Goal: Information Seeking & Learning: Find specific fact

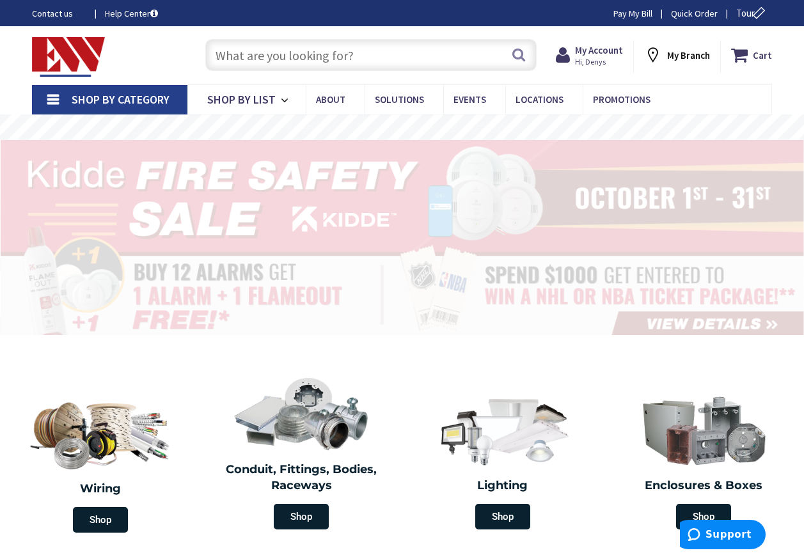
click at [220, 53] on input "text" at bounding box center [370, 55] width 331 height 32
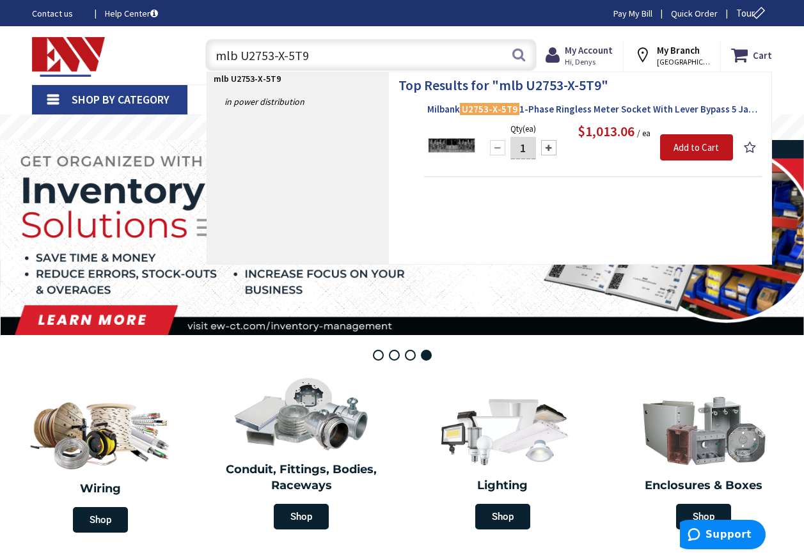
type input "mlb U2753-X-5T9"
click at [546, 109] on span "Milbank U2753-X-5T9 1-Phase Ringless Meter Socket With Lever Bypass 5 Jaw 3-Pos…" at bounding box center [592, 109] width 331 height 13
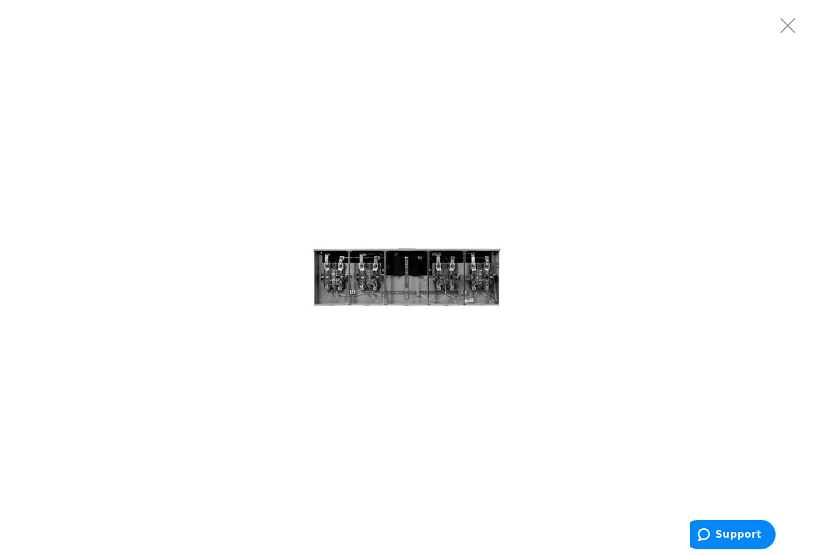
click at [415, 283] on img at bounding box center [407, 278] width 192 height 192
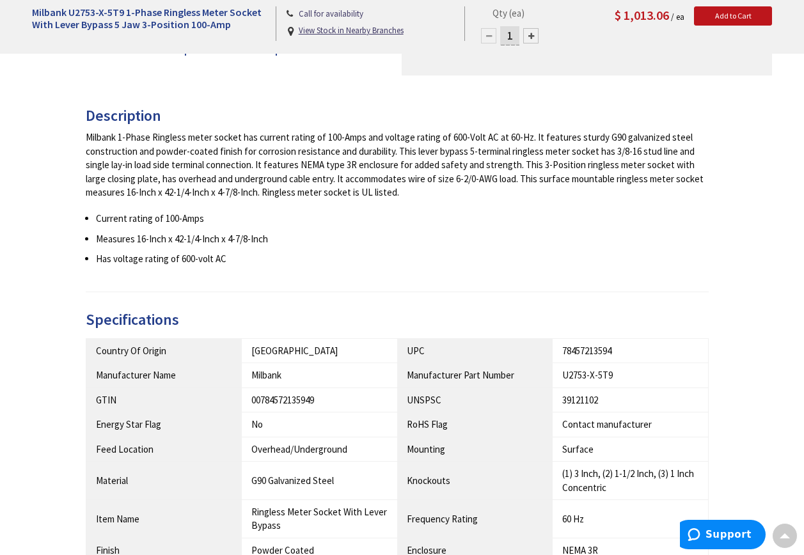
scroll to position [448, 0]
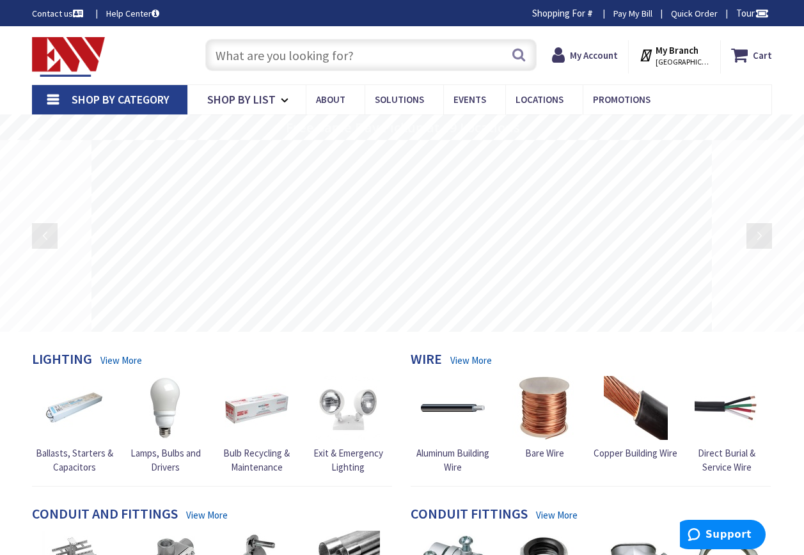
click at [221, 54] on input "text" at bounding box center [370, 55] width 331 height 32
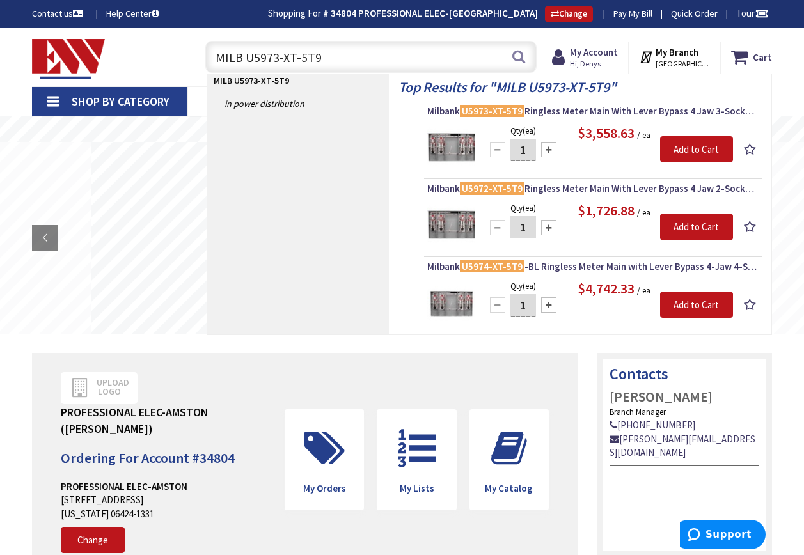
type input "MILB U5973-XT-5T9"
click at [589, 149] on div "Qty (ea) 1 Please select a quantity Add to Cart $3,558.63 / ea" at bounding box center [592, 147] width 331 height 48
click at [562, 133] on div "$3,558.63 / ea" at bounding box center [609, 133] width 248 height 20
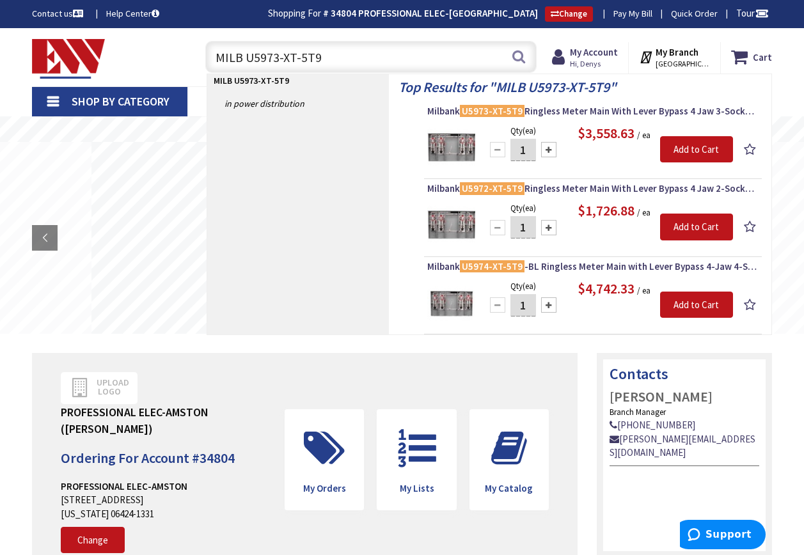
click at [464, 146] on img at bounding box center [451, 147] width 48 height 48
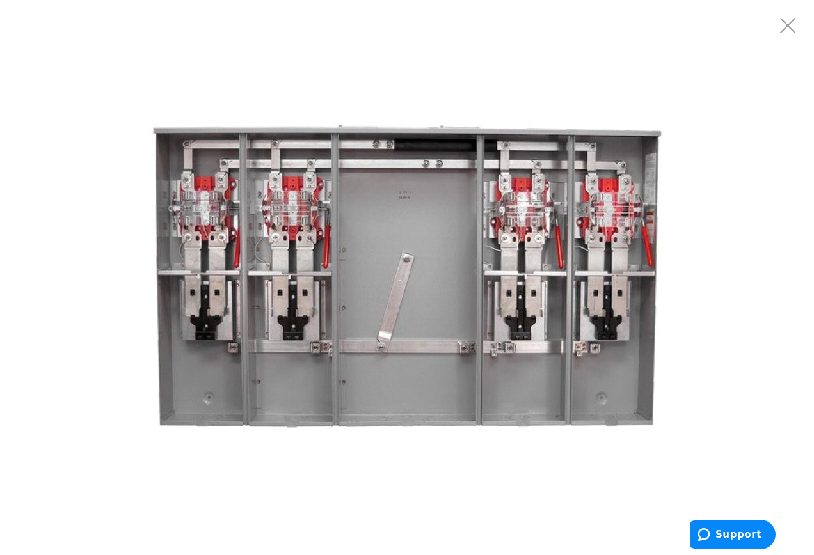
click at [415, 475] on img at bounding box center [407, 278] width 512 height 512
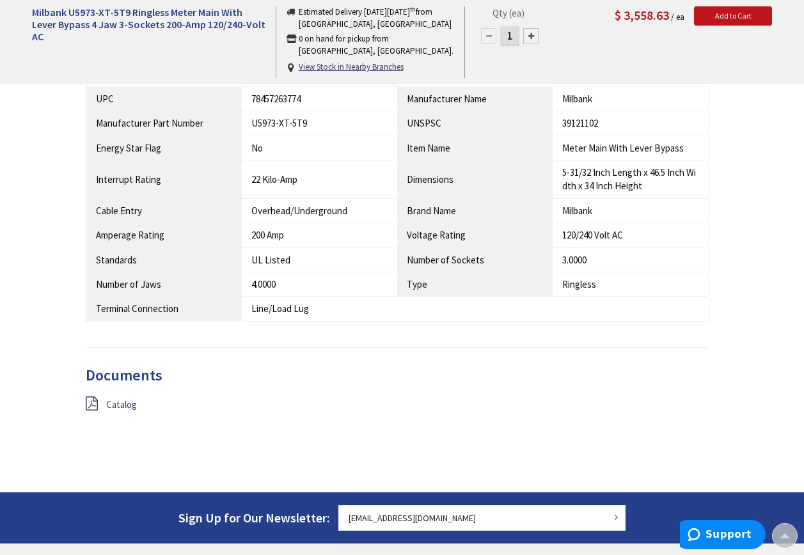
scroll to position [576, 0]
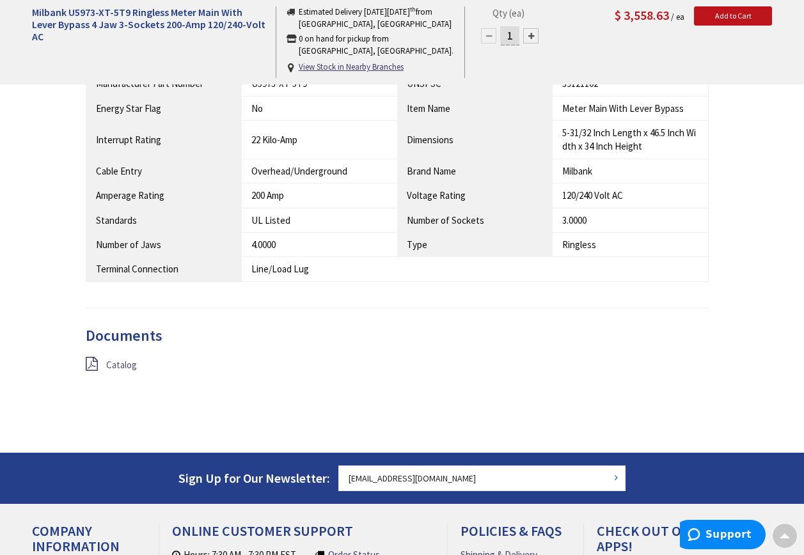
click at [113, 365] on span "Catalog" at bounding box center [121, 365] width 31 height 12
